Goal: Transaction & Acquisition: Purchase product/service

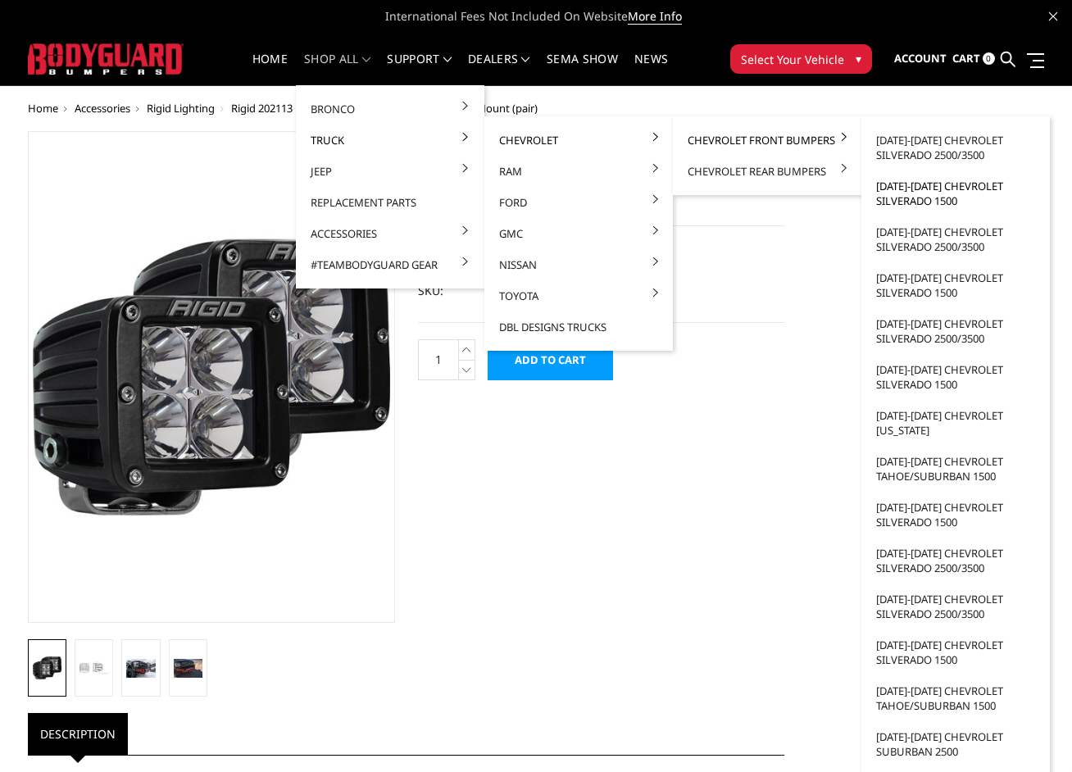
click at [936, 188] on link "[DATE]-[DATE] Chevrolet Silverado 1500" at bounding box center [955, 193] width 175 height 46
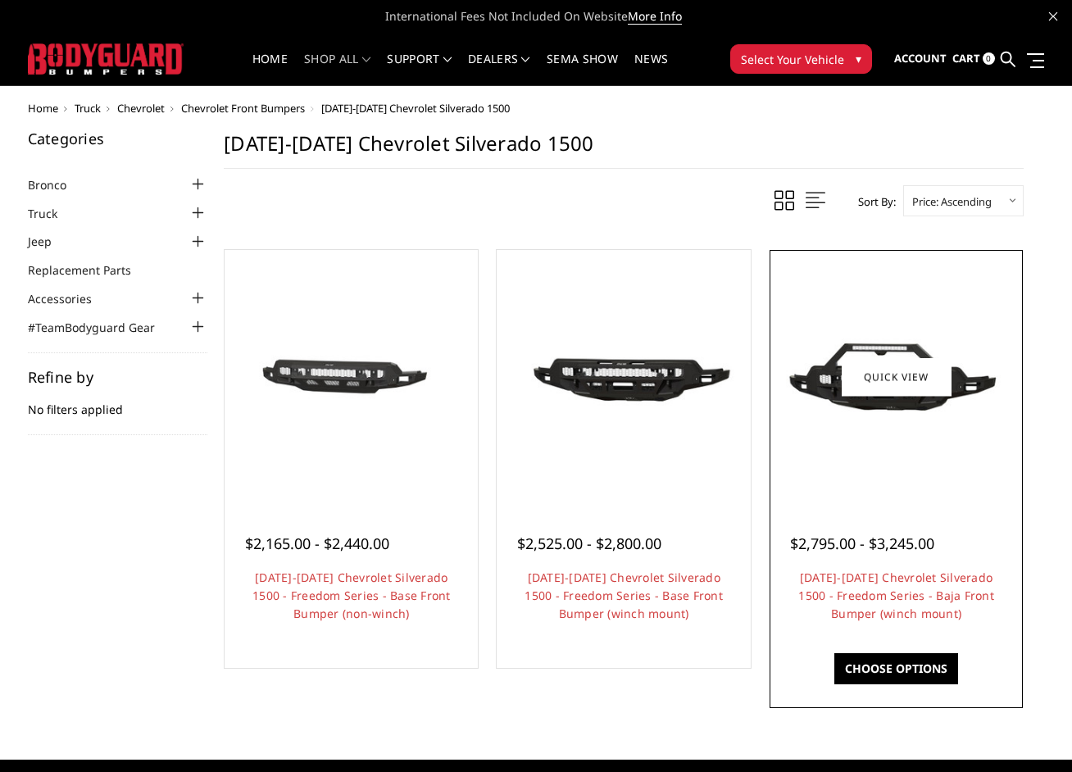
click at [827, 385] on img at bounding box center [896, 376] width 245 height 137
